Goal: Contribute content: Contribute content

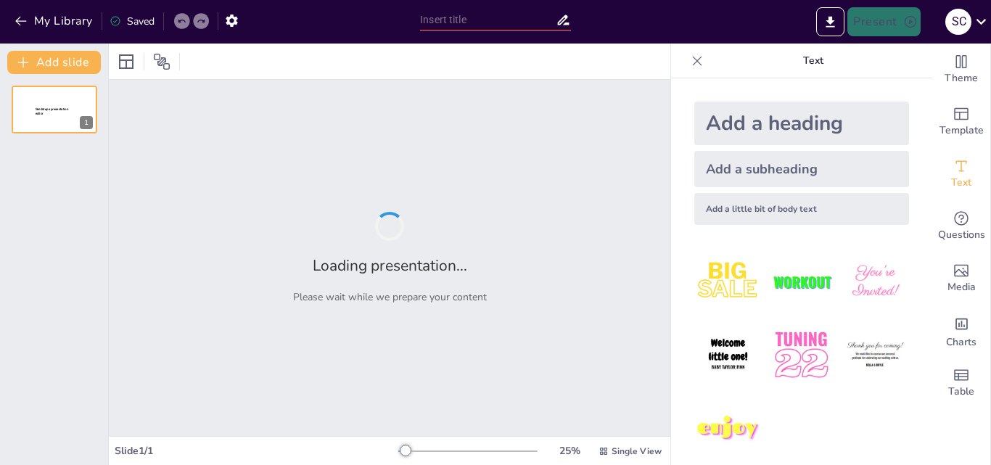
type input "El Sistema Endocrino y su Influencia en el Comportamiento Humano"
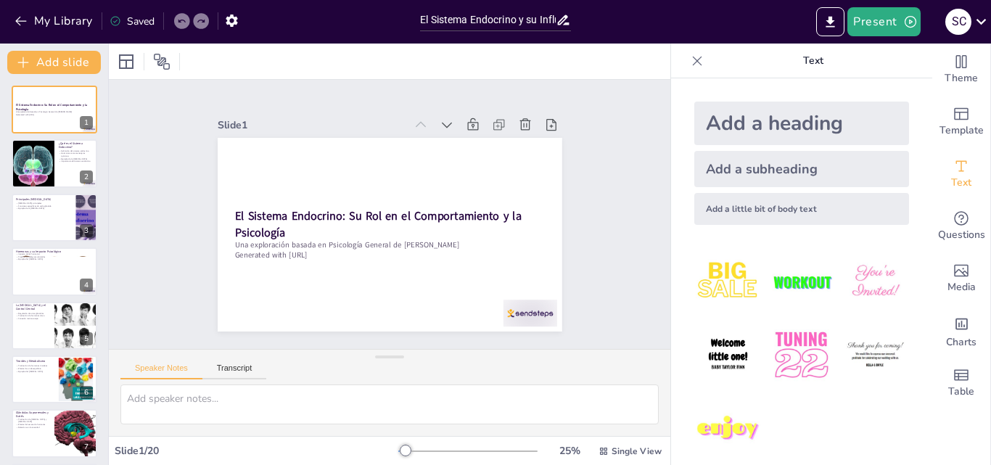
checkbox input "true"
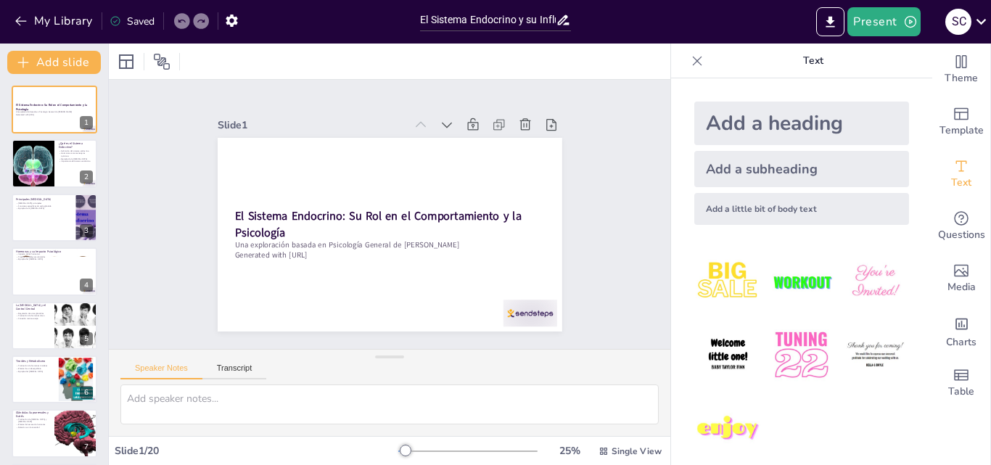
checkbox input "true"
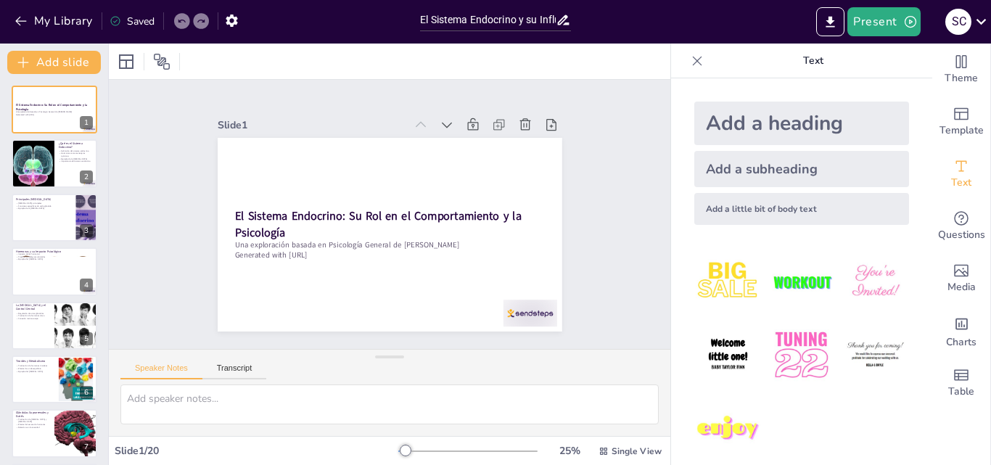
checkbox input "true"
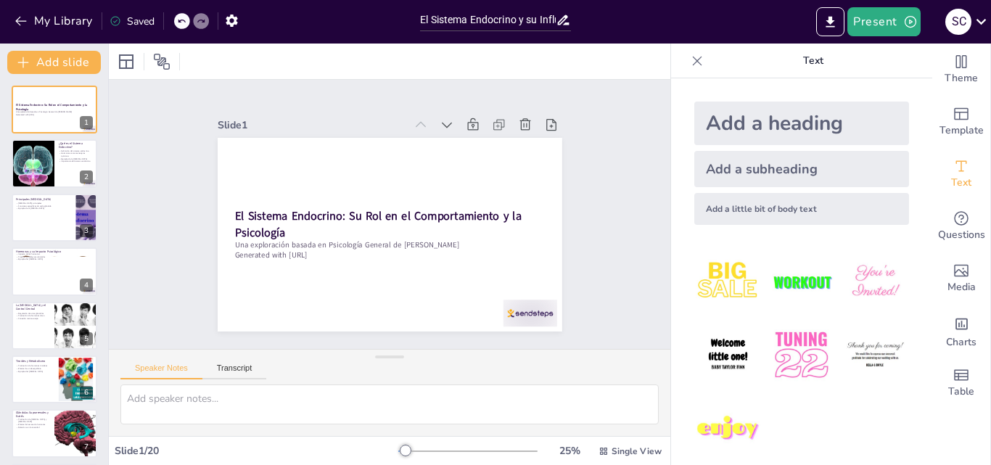
checkbox input "true"
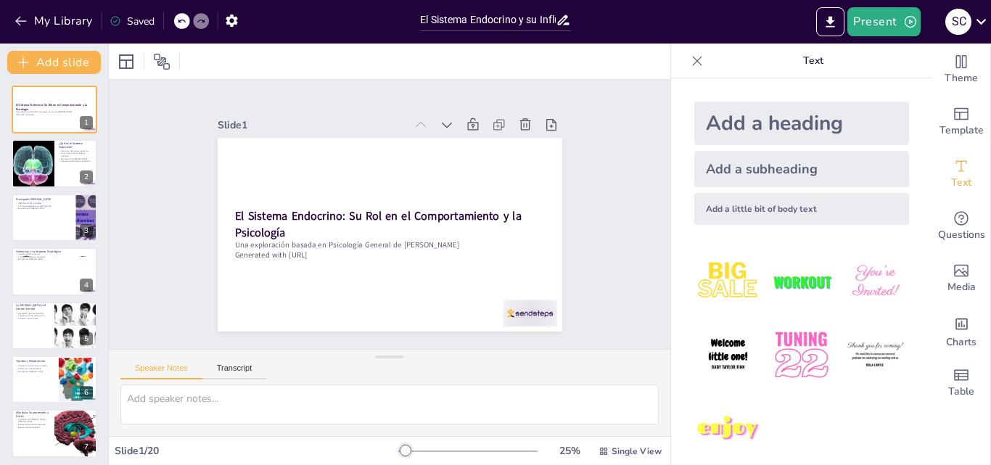
checkbox input "true"
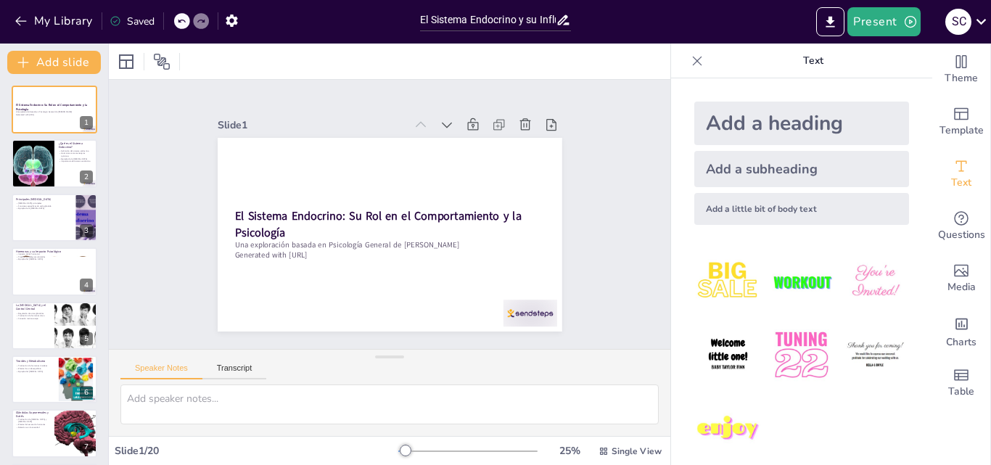
checkbox input "true"
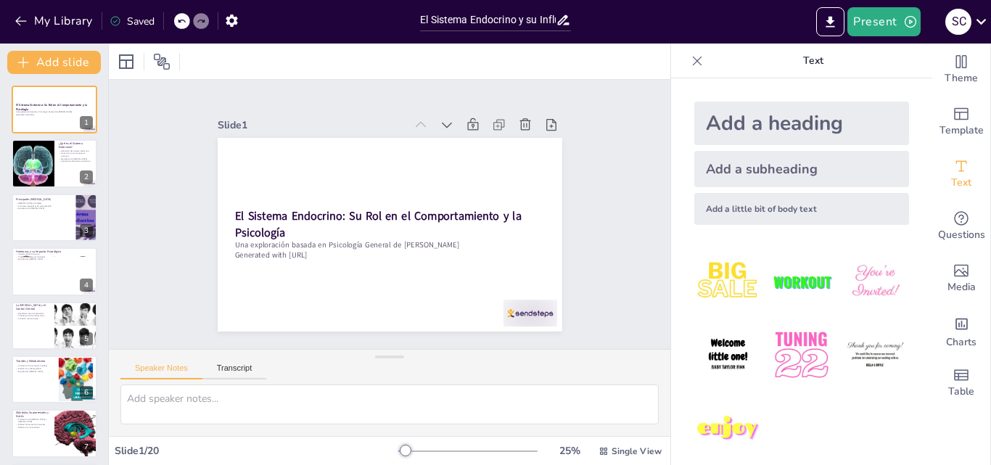
checkbox input "true"
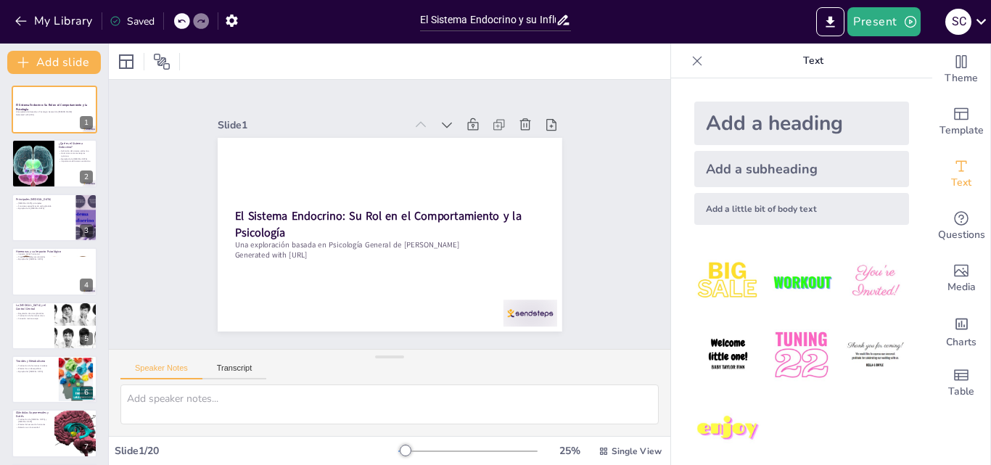
checkbox input "true"
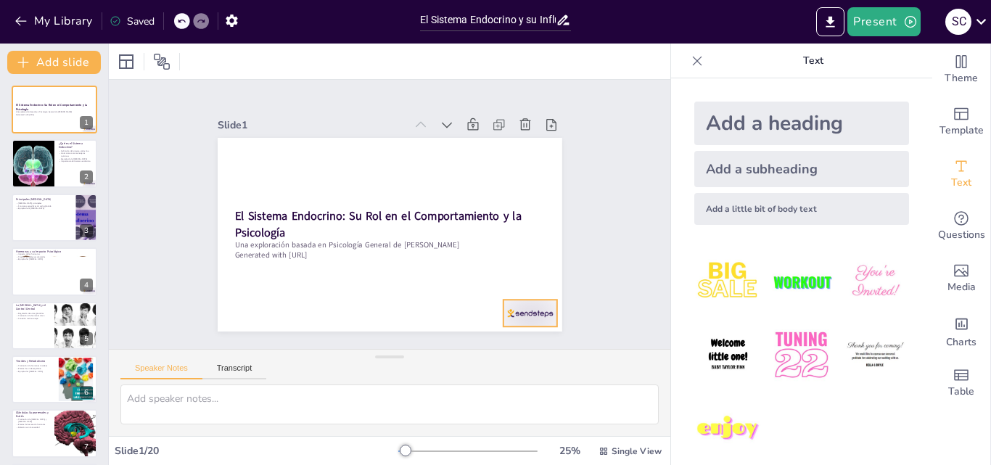
checkbox input "true"
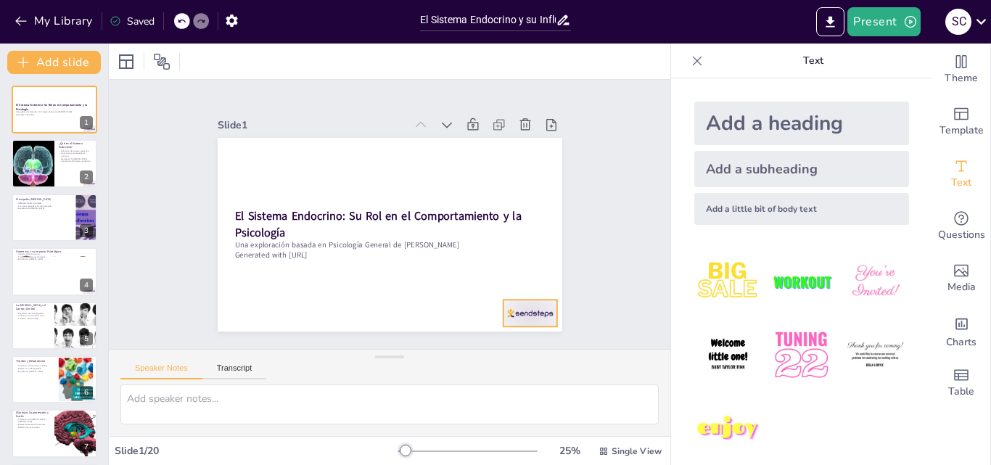
checkbox input "true"
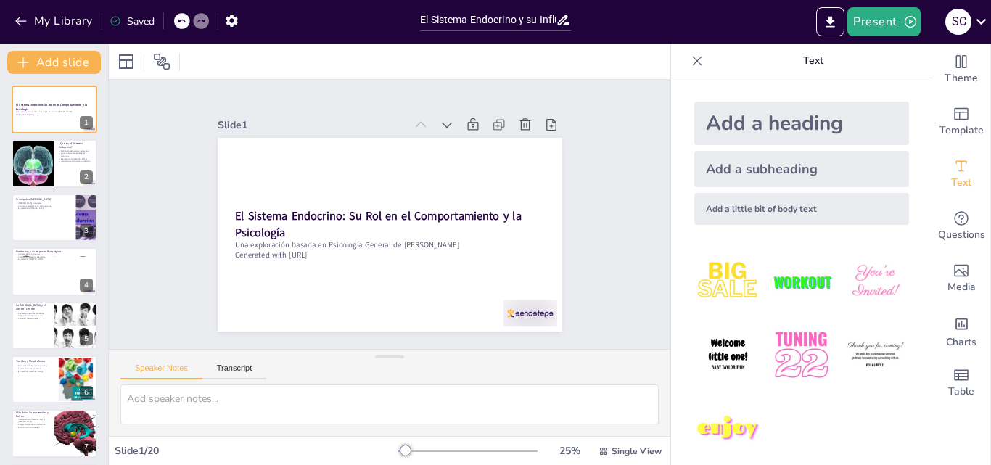
checkbox input "true"
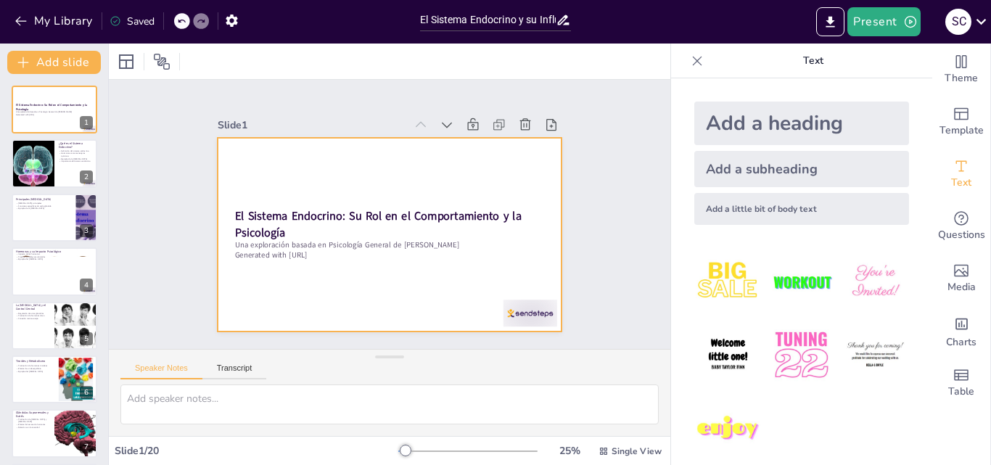
checkbox input "true"
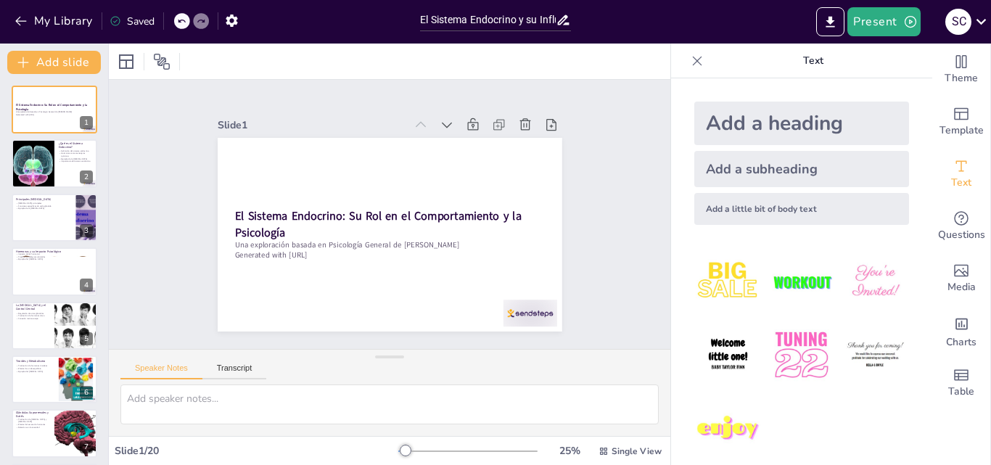
checkbox input "true"
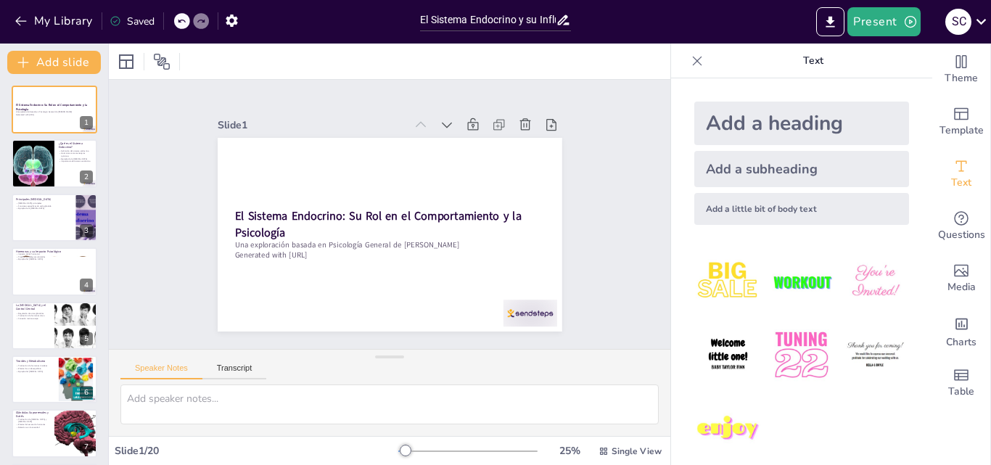
checkbox input "true"
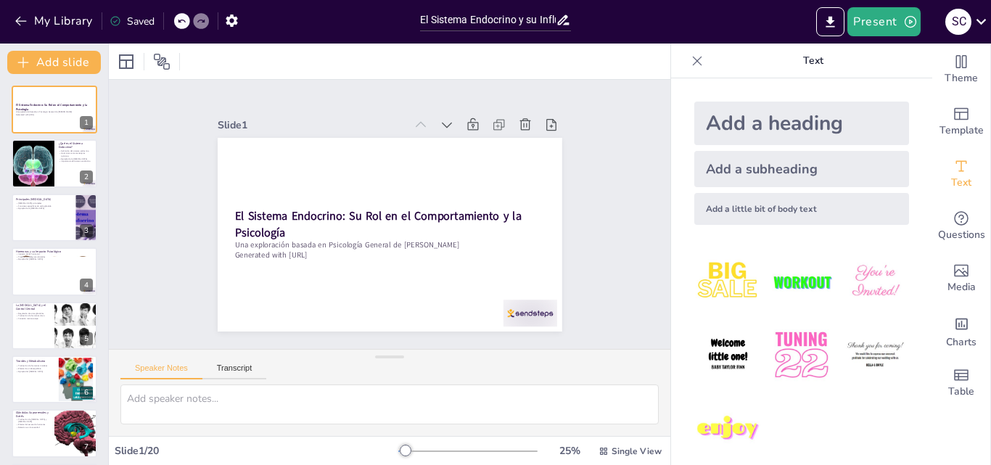
checkbox input "true"
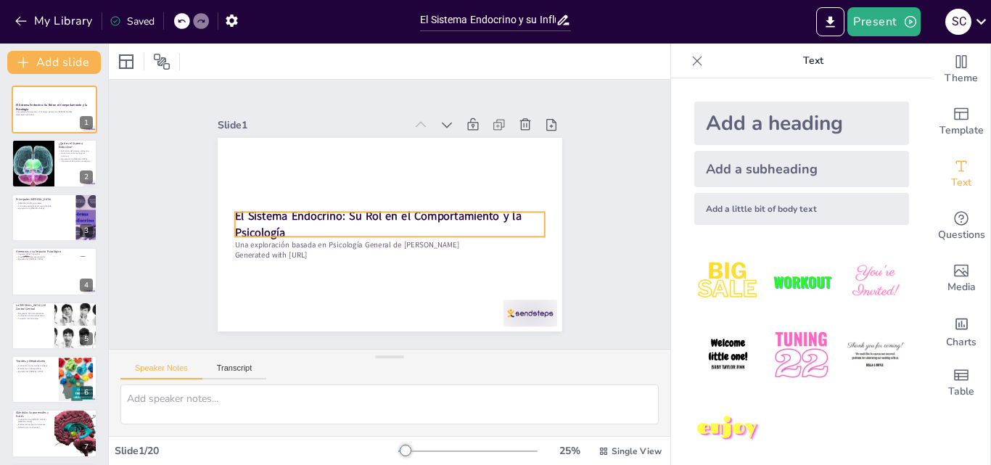
checkbox input "true"
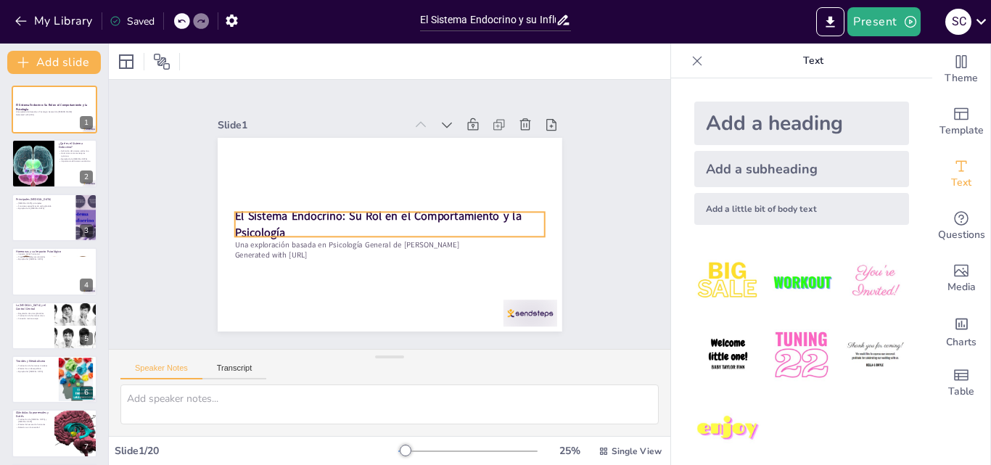
checkbox input "true"
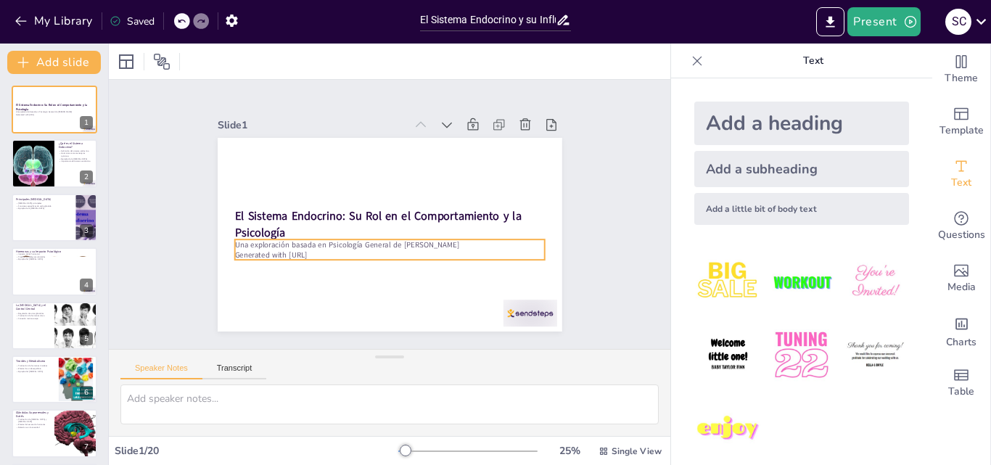
checkbox input "true"
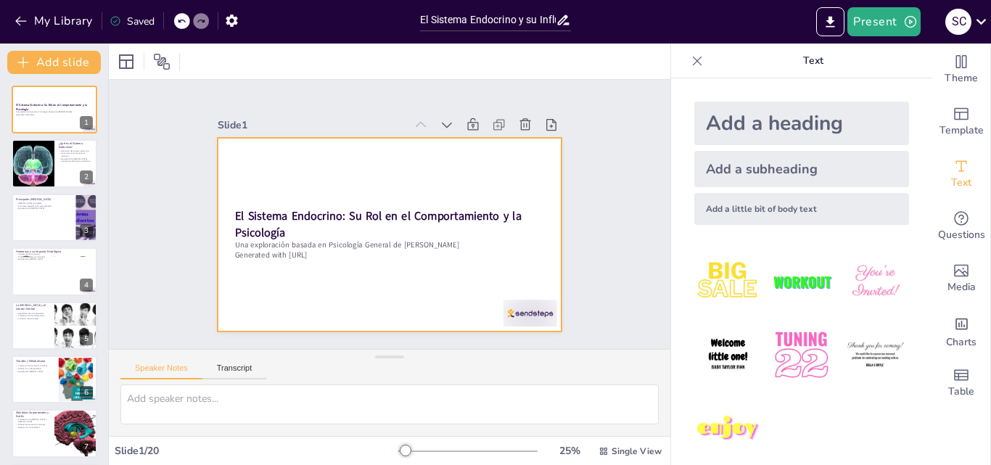
checkbox input "true"
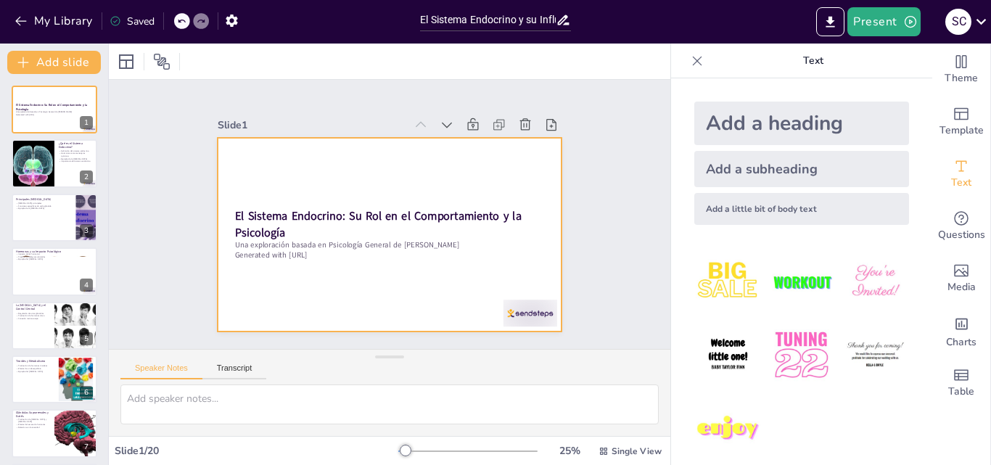
checkbox input "true"
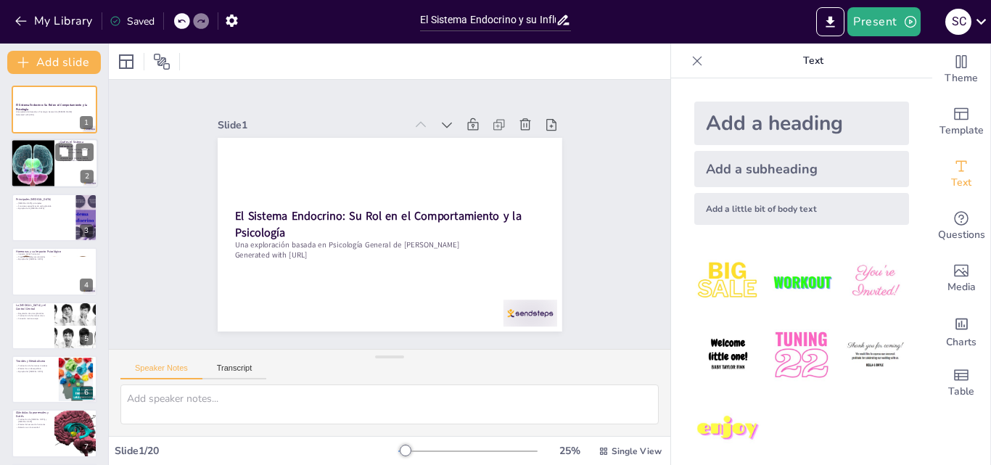
checkbox input "true"
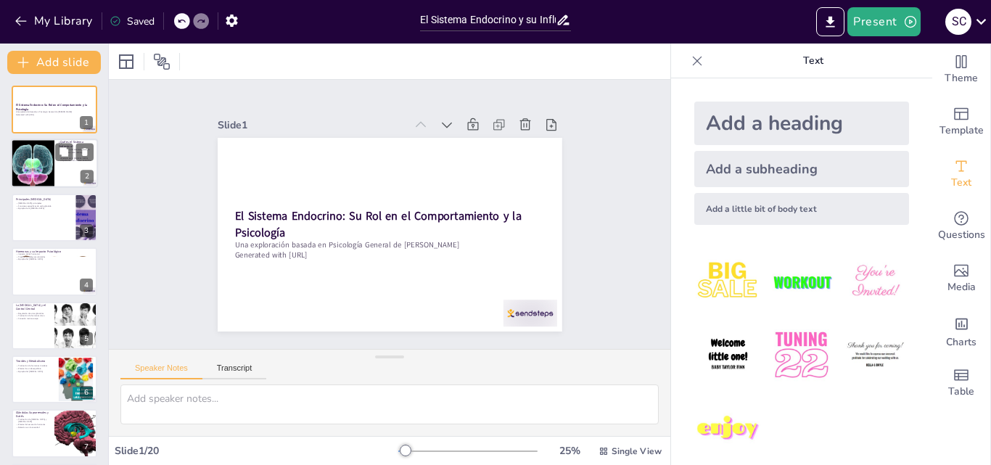
click at [58, 170] on div at bounding box center [54, 163] width 87 height 49
checkbox input "true"
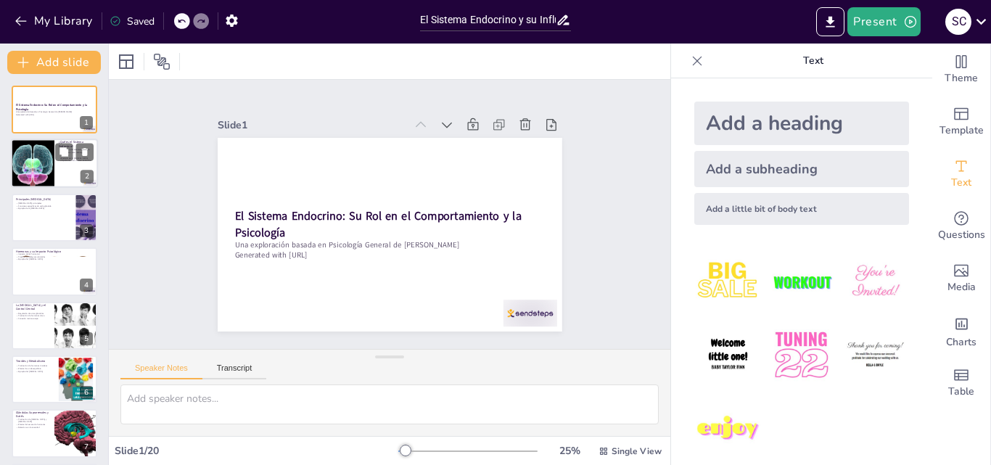
checkbox input "true"
type textarea "El sistema endocrino se define como un conjunto de glándulas que desempeñan un …"
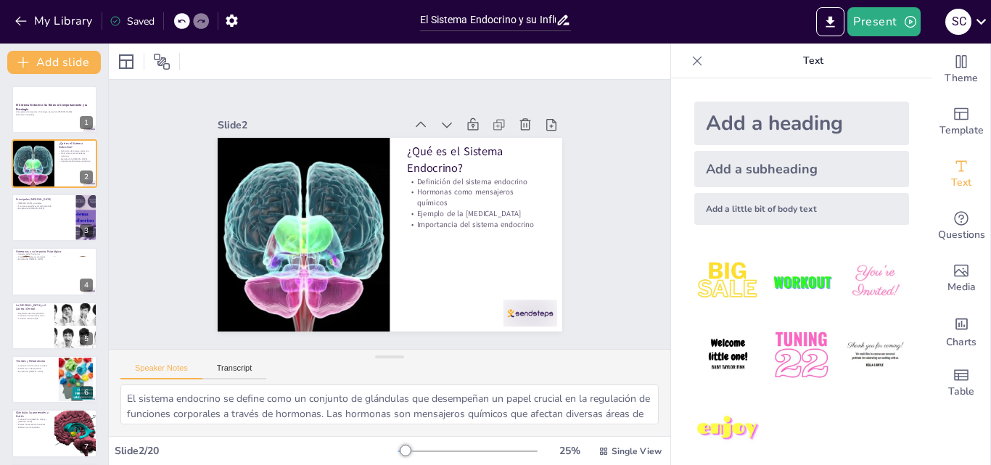
checkbox input "true"
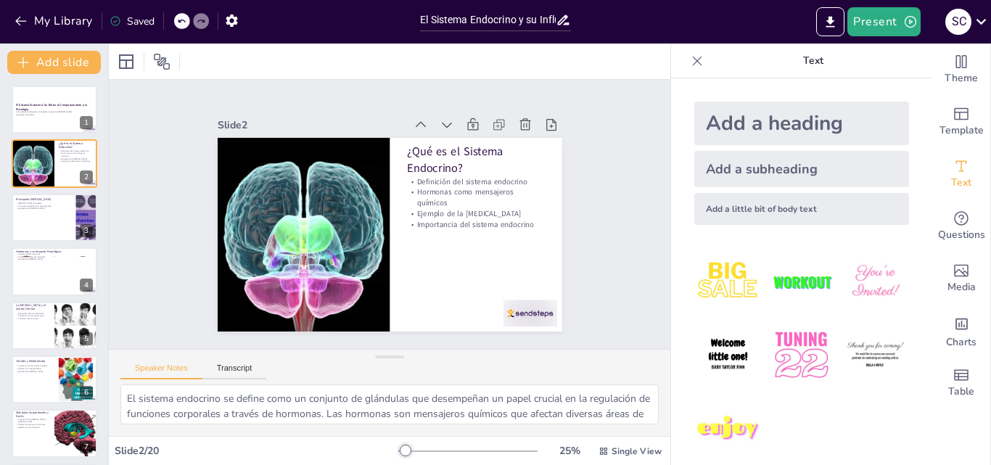
checkbox input "true"
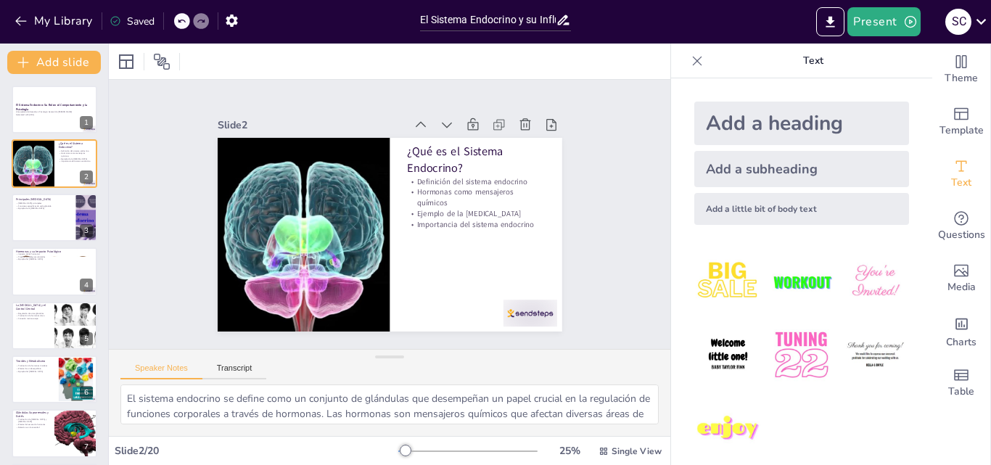
checkbox input "true"
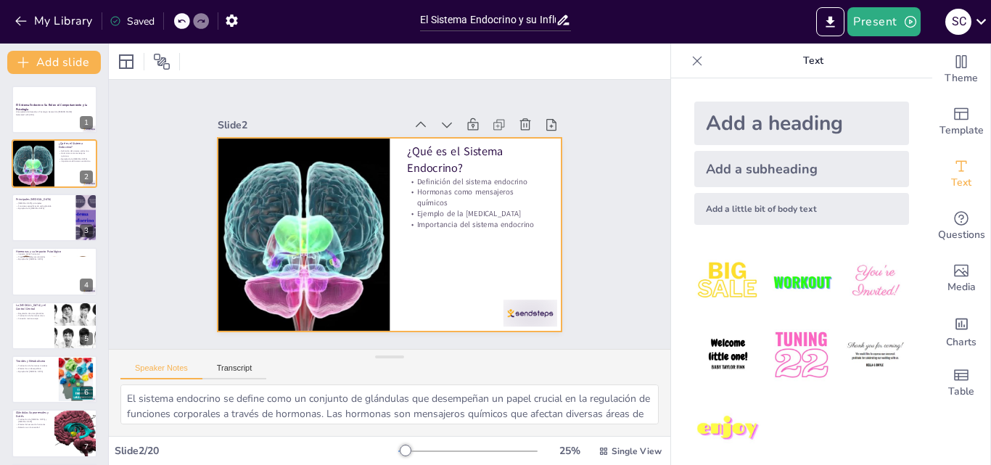
checkbox input "true"
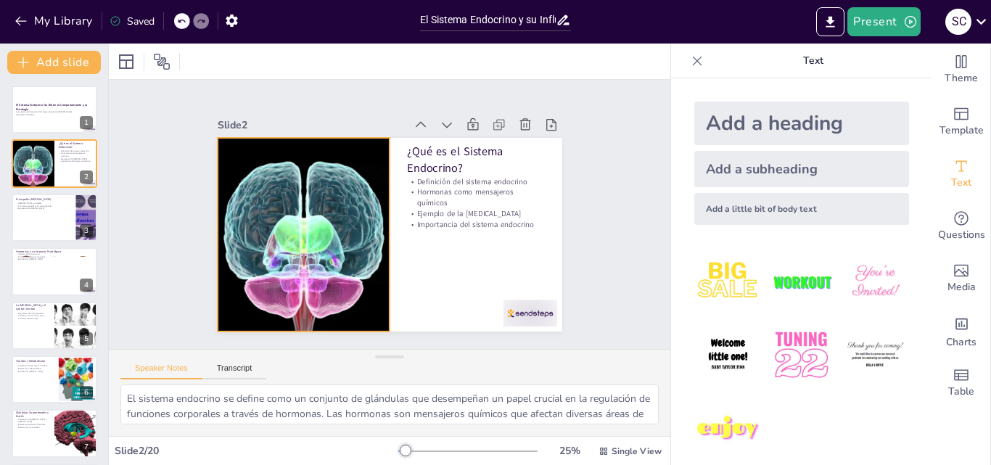
checkbox input "true"
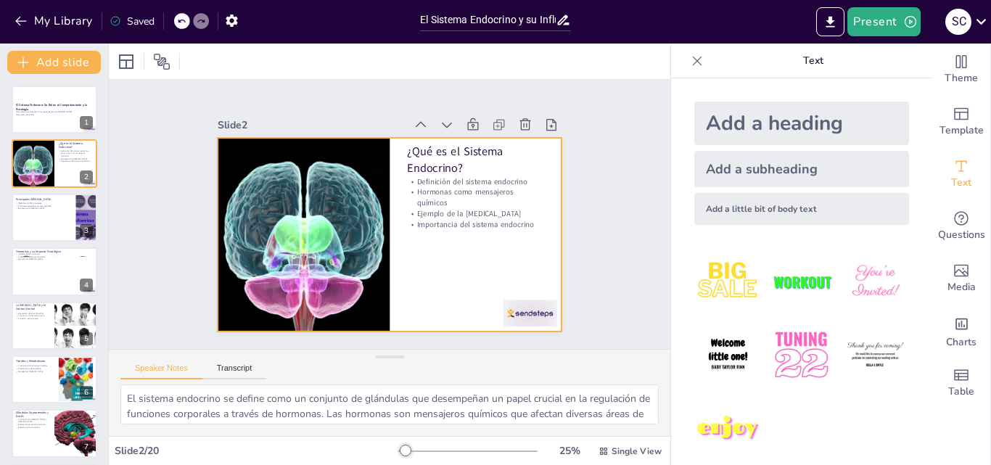
checkbox input "true"
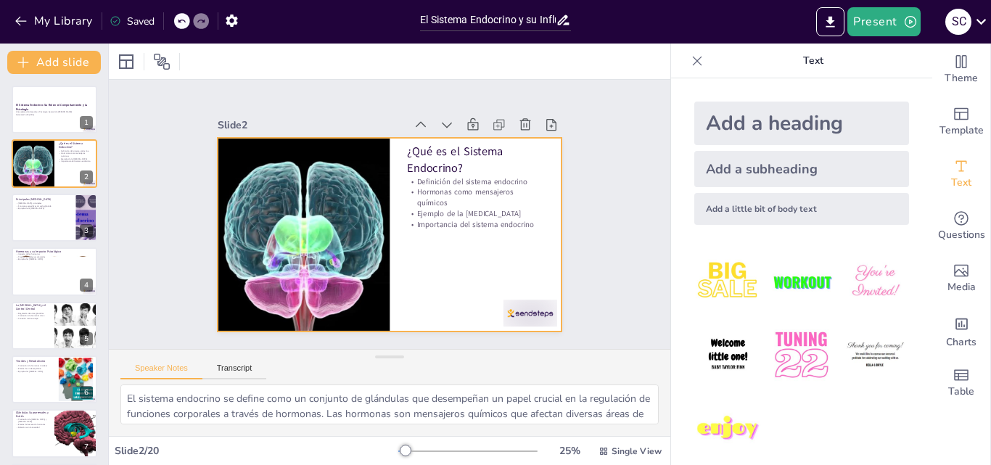
checkbox input "true"
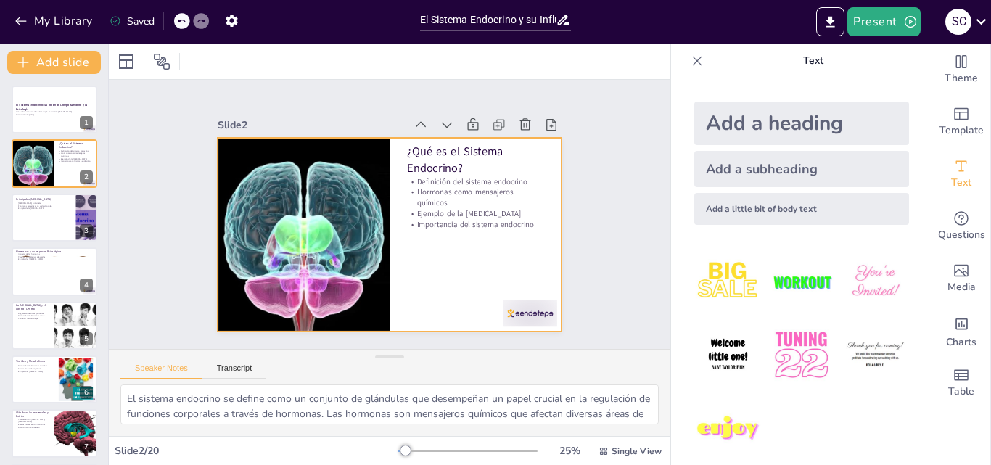
checkbox input "true"
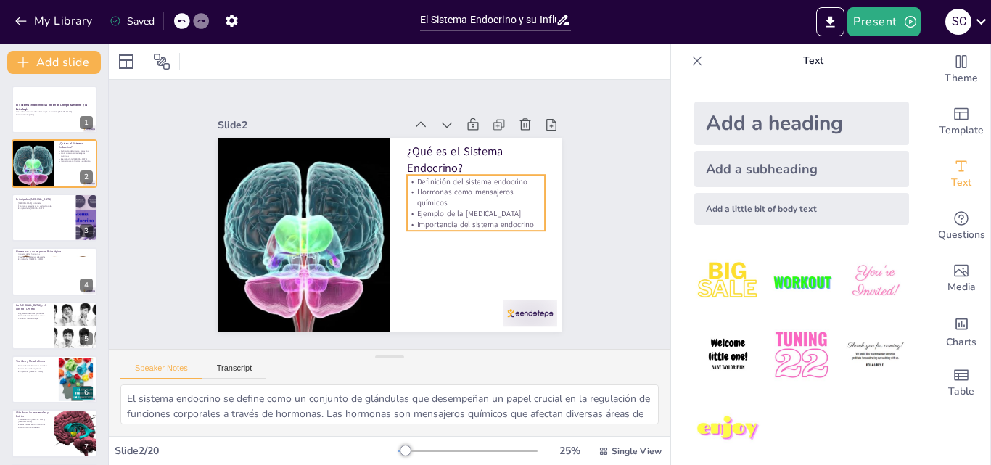
checkbox input "true"
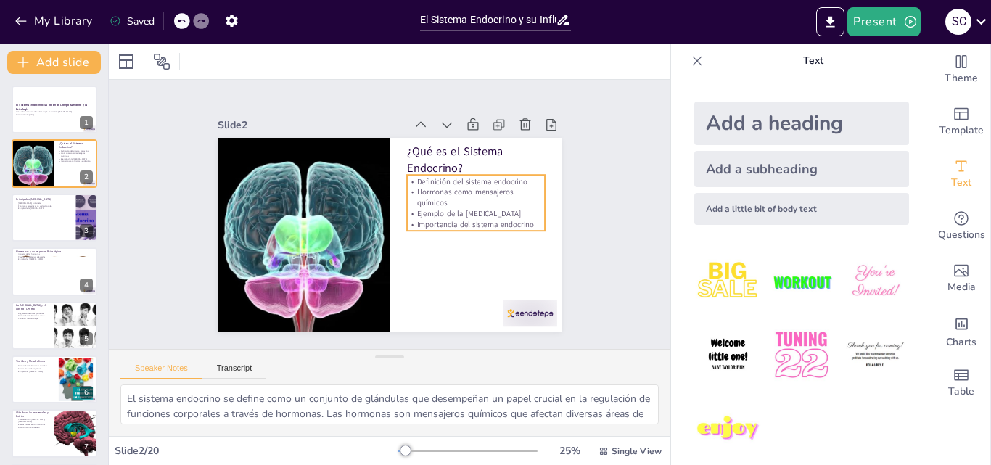
checkbox input "true"
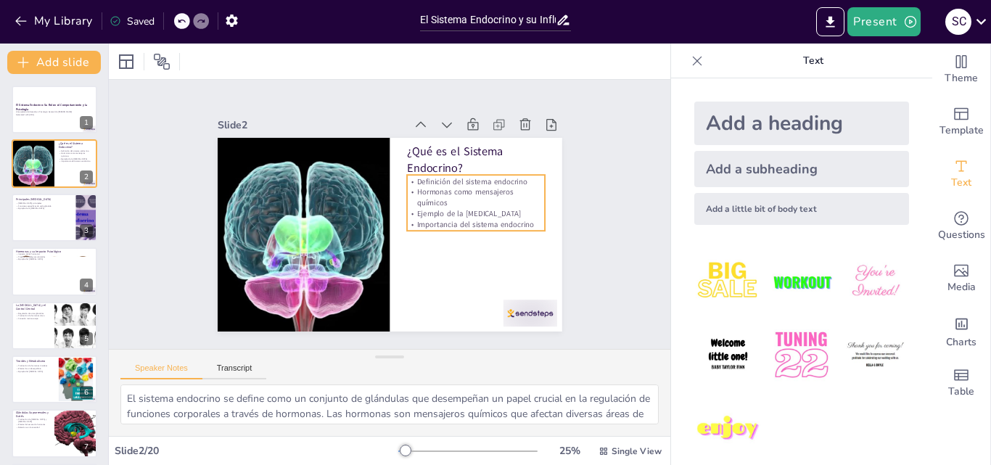
checkbox input "true"
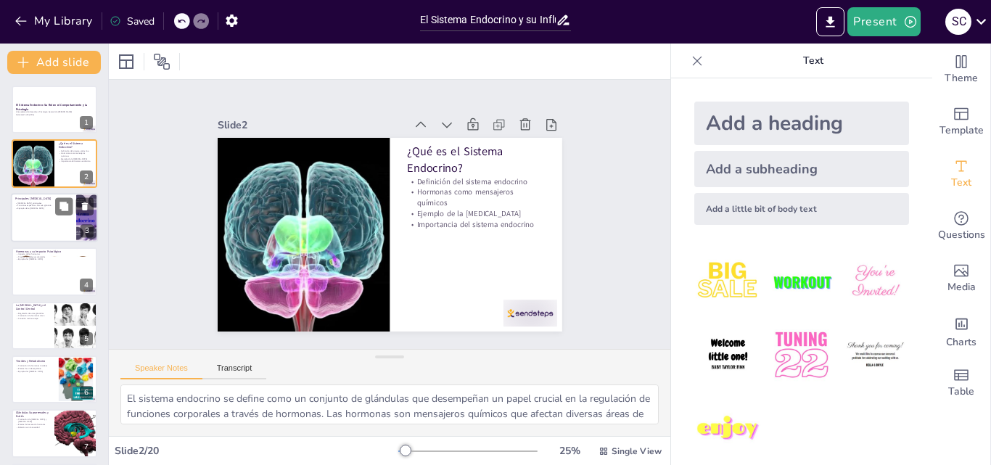
checkbox input "true"
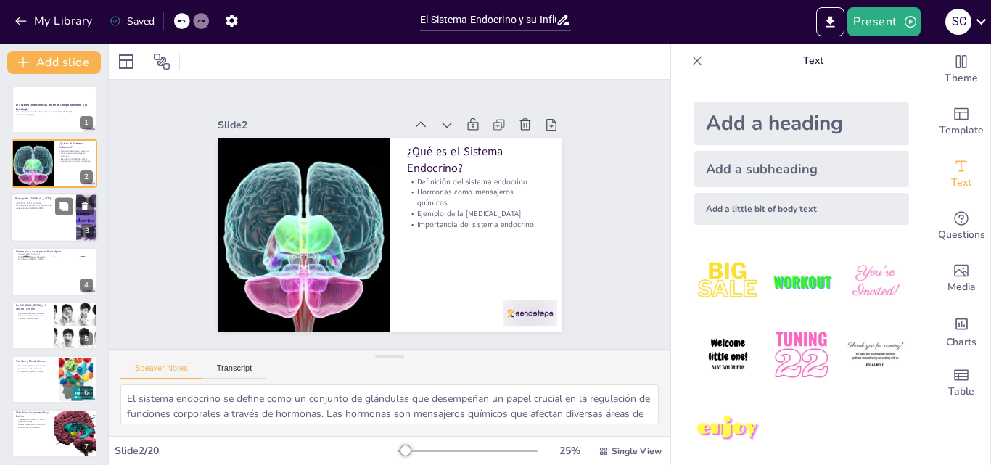
checkbox input "true"
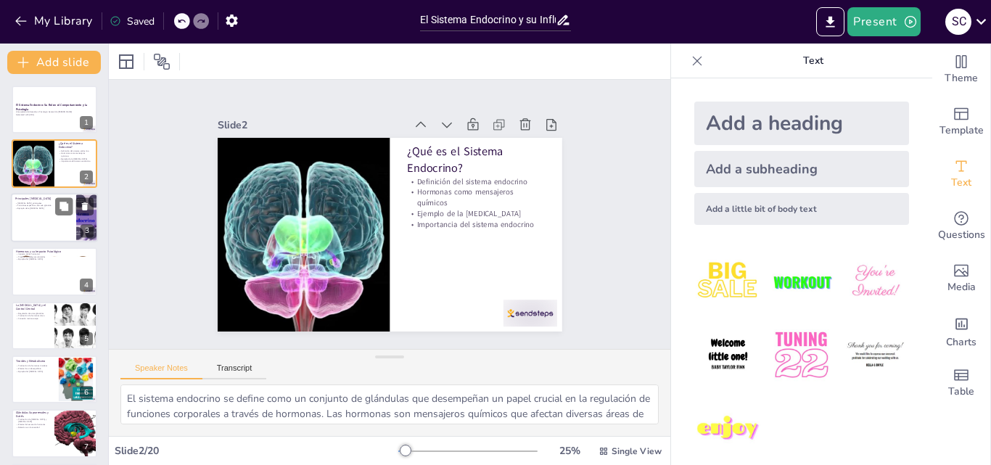
checkbox input "true"
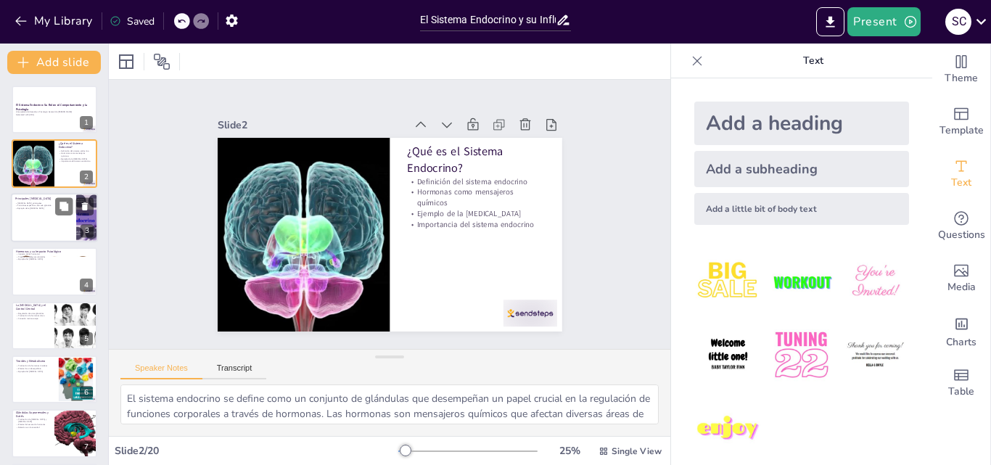
checkbox input "true"
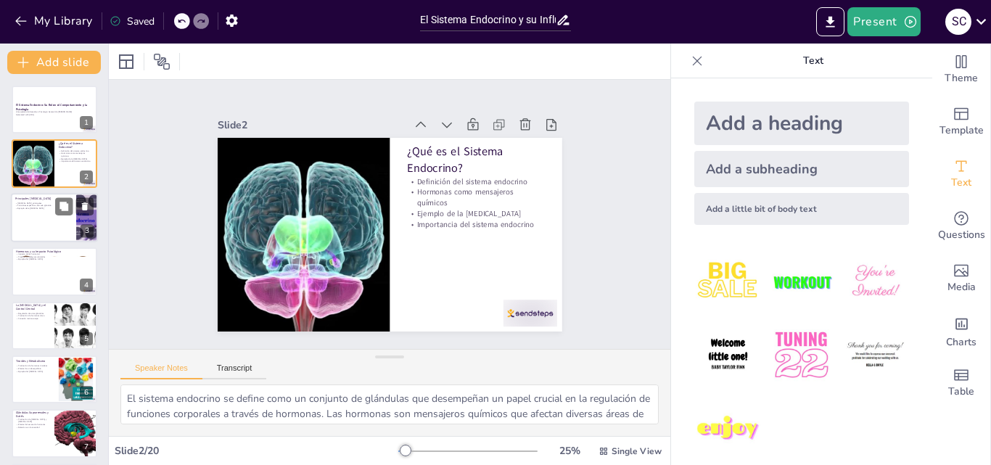
click at [56, 221] on div at bounding box center [54, 217] width 87 height 49
checkbox input "true"
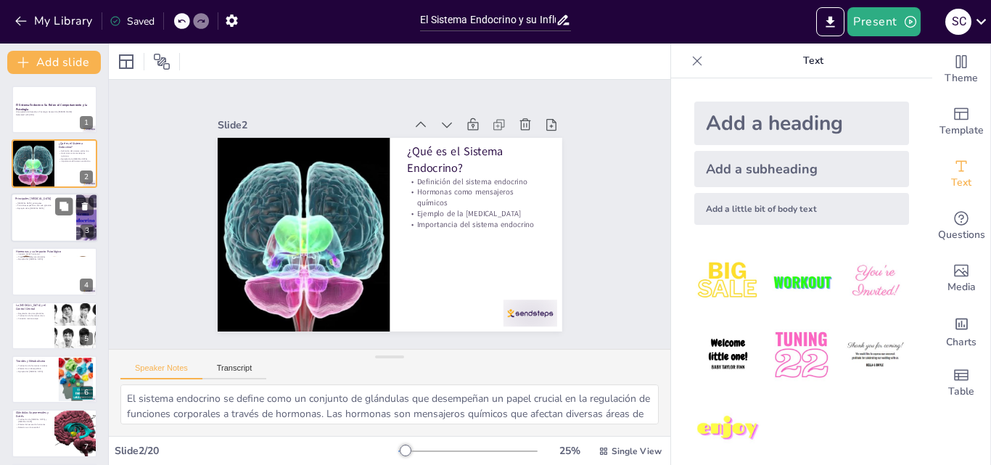
checkbox input "true"
type textarea "Las [MEDICAL_DATA] son fundamentales para el funcionamiento del cuerpo humano. …"
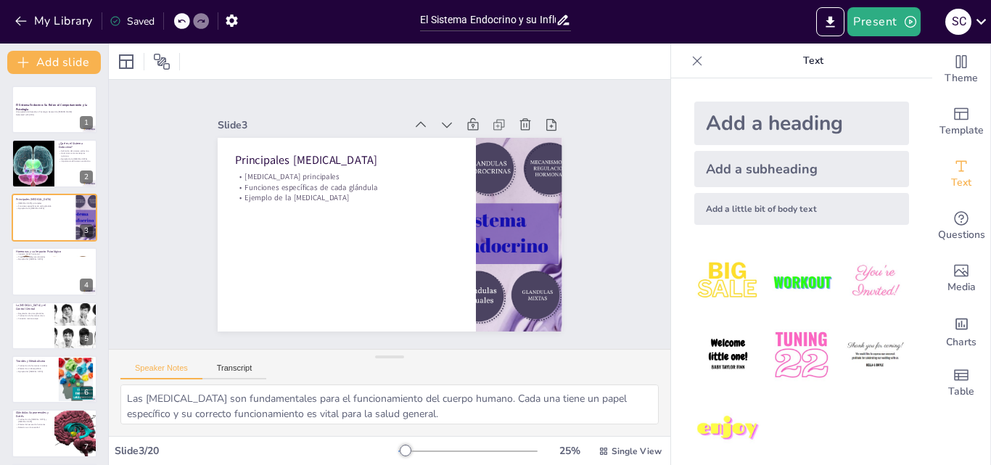
checkbox input "true"
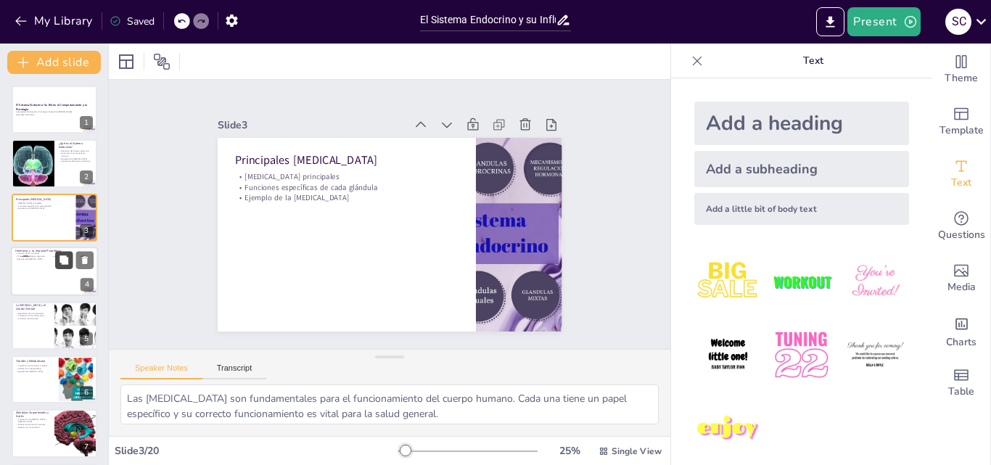
checkbox input "true"
click at [52, 268] on div at bounding box center [54, 271] width 87 height 49
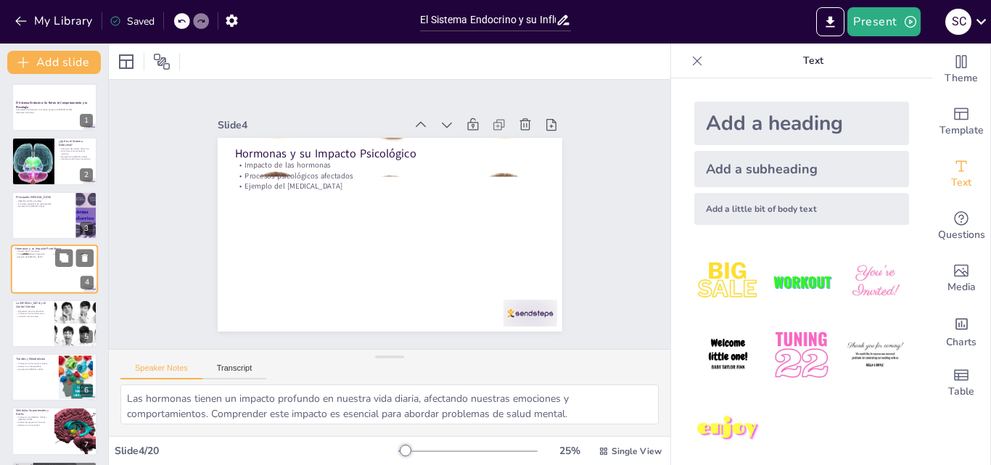
click at [44, 284] on div at bounding box center [54, 268] width 87 height 49
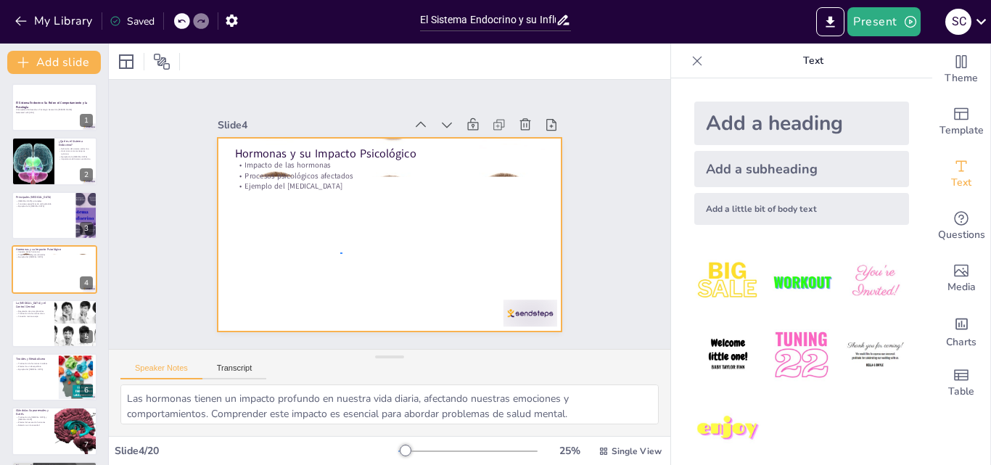
click at [342, 252] on div at bounding box center [379, 232] width 395 height 340
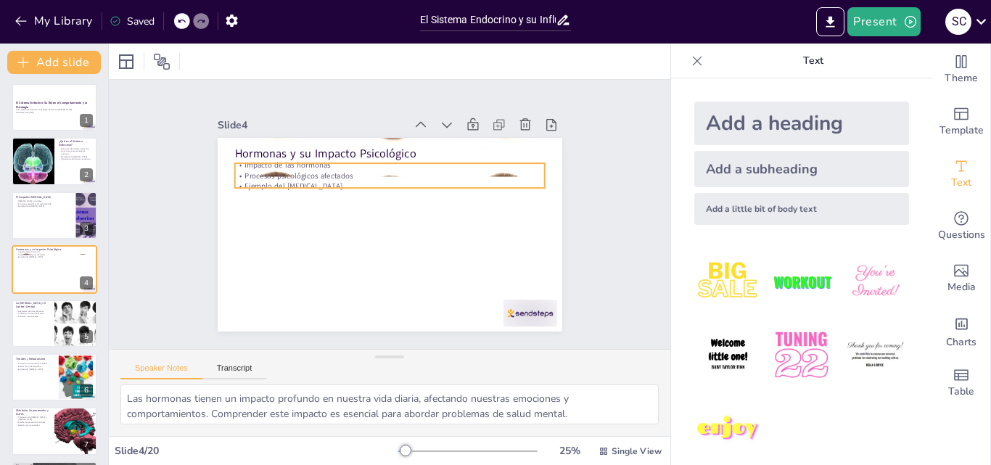
click at [476, 158] on p "Impacto de las hormonas" at bounding box center [437, 204] width 75 height 305
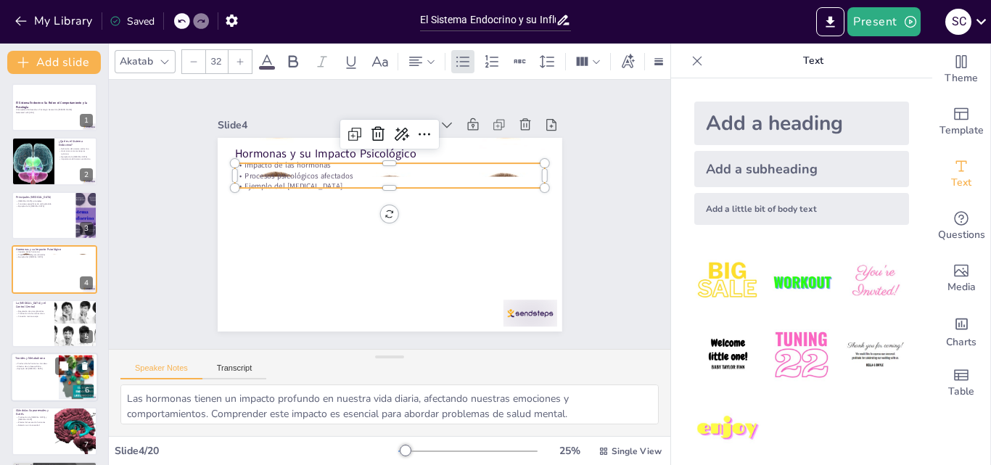
click at [36, 324] on div at bounding box center [55, 324] width 86 height 48
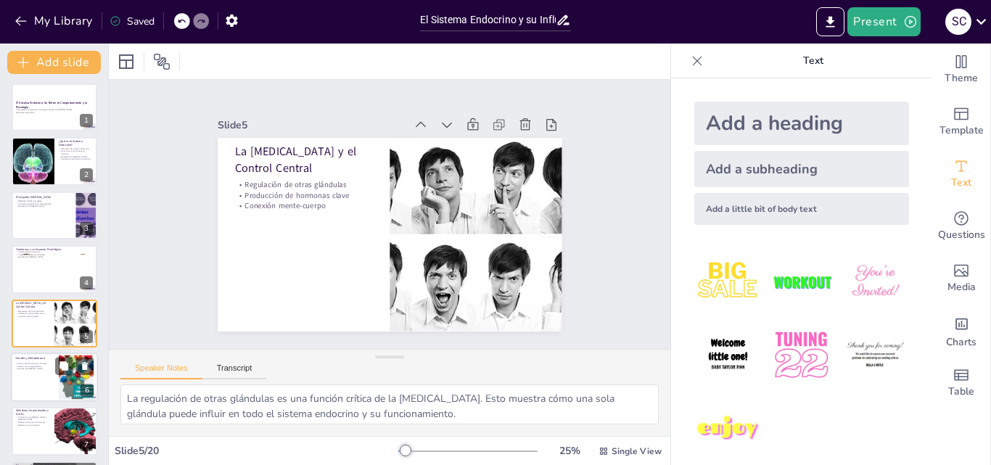
scroll to position [56, 0]
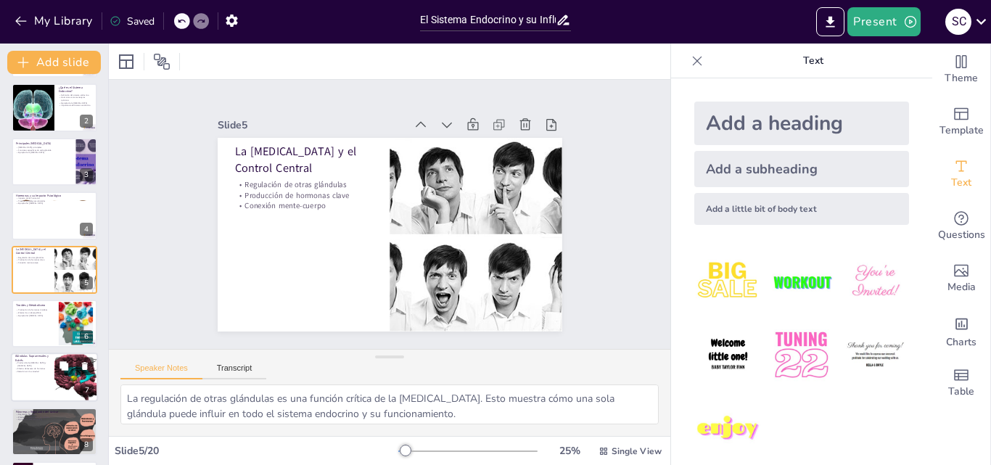
click at [37, 331] on div at bounding box center [55, 324] width 86 height 48
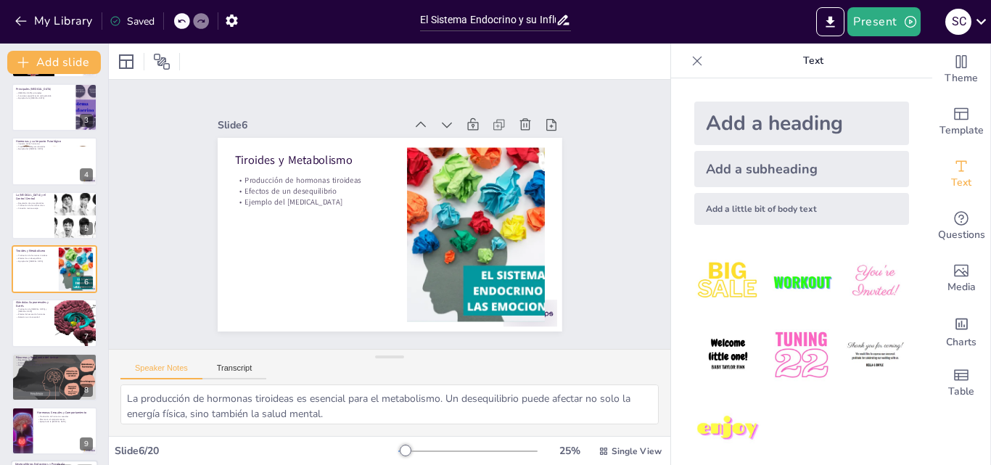
click at [31, 353] on div "Páncreas y Regulación del Azúcar Regulación de glucosa Efectos de desequilibrio…" at bounding box center [55, 353] width 86 height 0
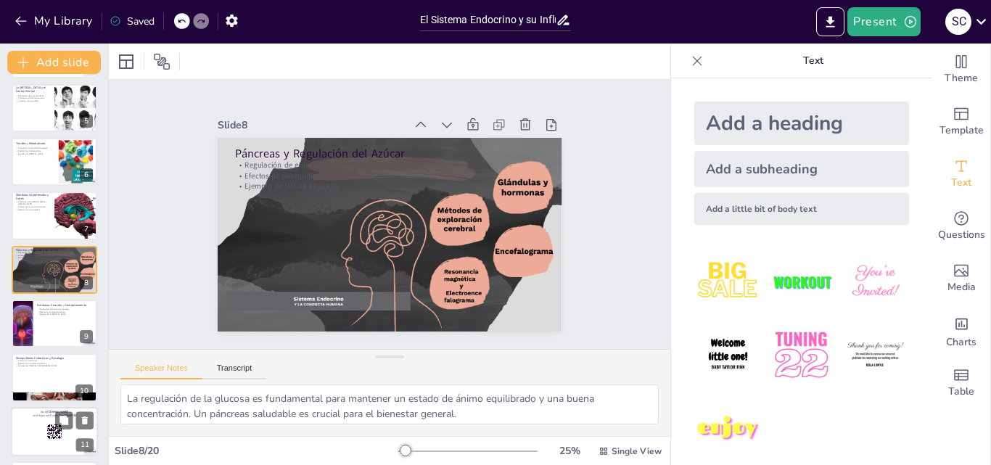
click at [36, 418] on div at bounding box center [54, 431] width 87 height 49
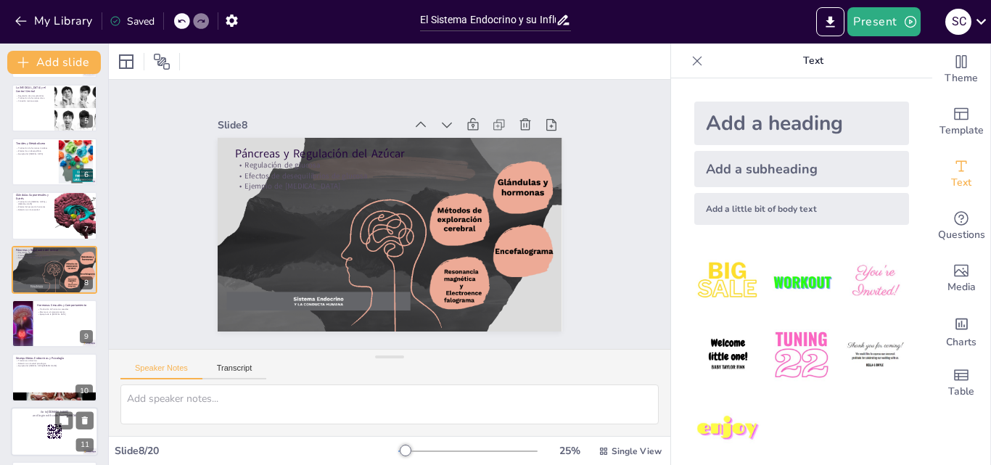
scroll to position [379, 0]
